Goal: Find specific page/section: Find specific page/section

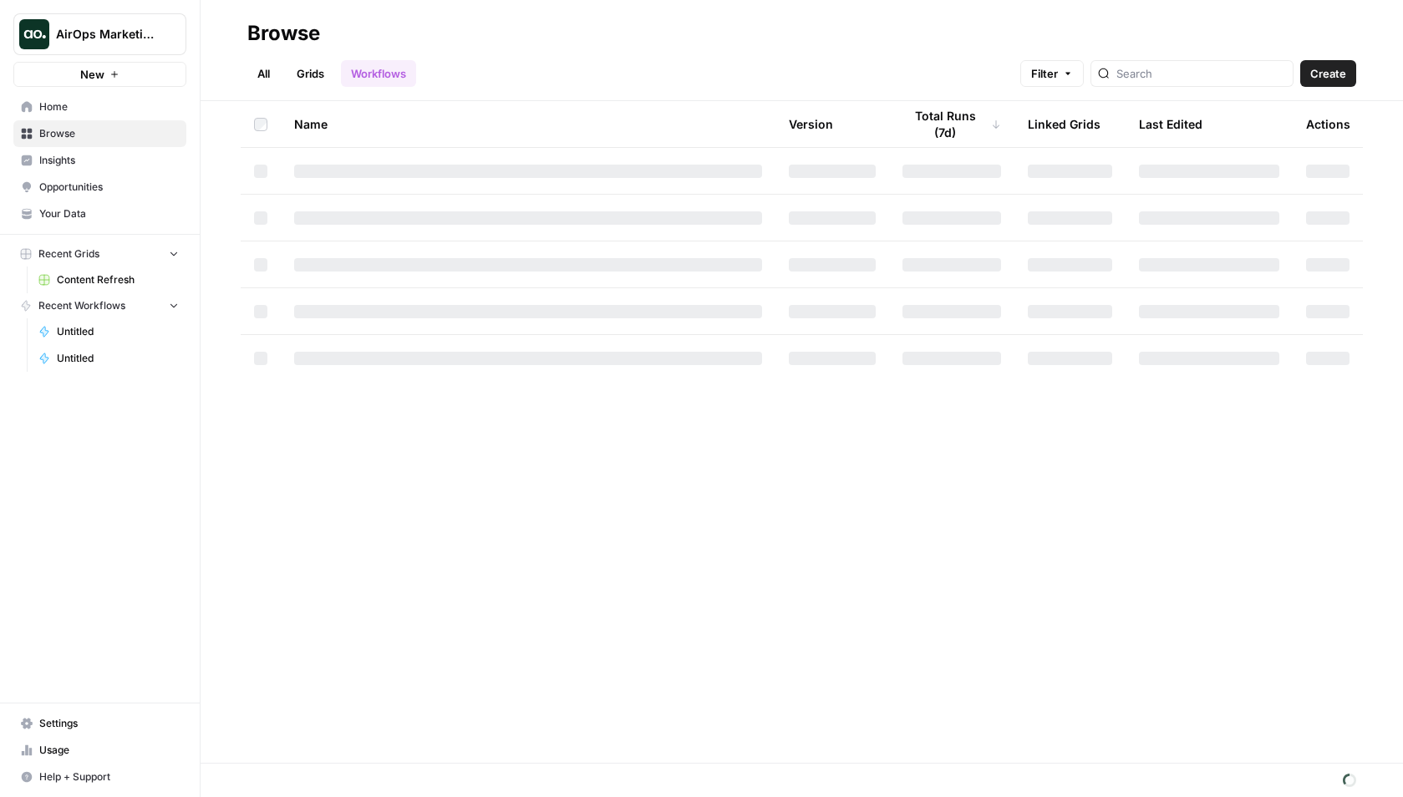
click at [130, 35] on span "AirOps Marketing" at bounding box center [106, 34] width 101 height 17
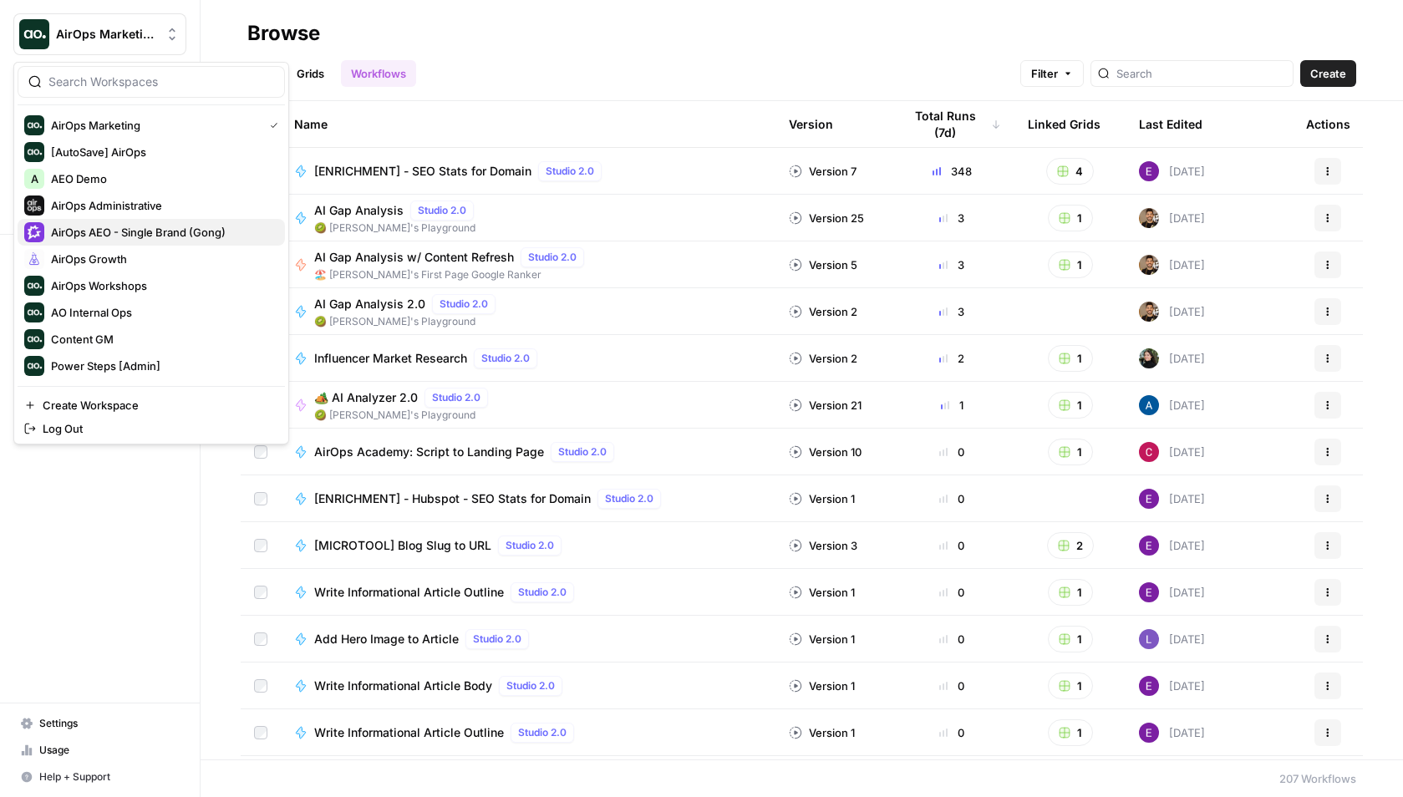
click at [166, 224] on span "AirOps AEO - Single Brand (Gong)" at bounding box center [161, 232] width 221 height 17
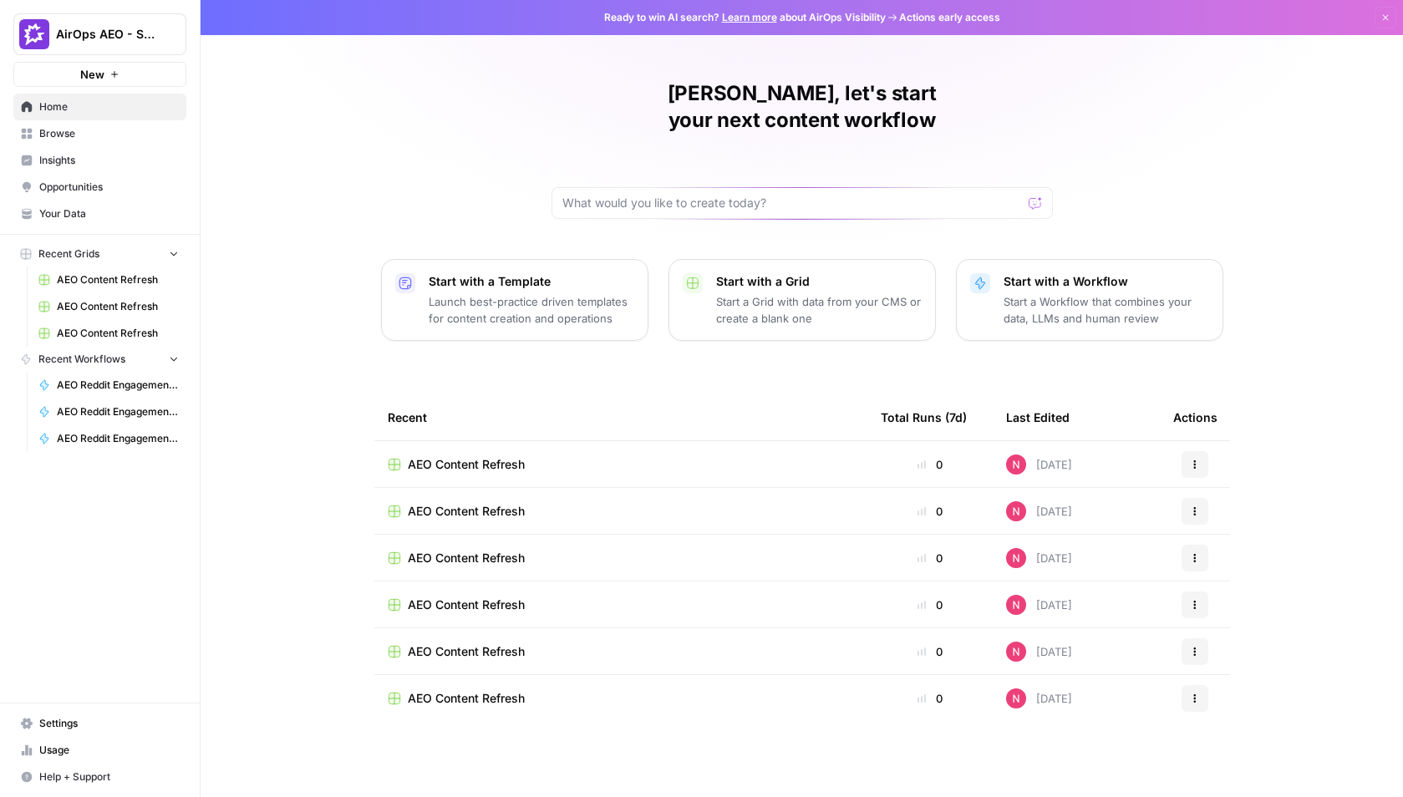
click at [80, 160] on span "Insights" at bounding box center [109, 160] width 140 height 15
